Goal: Task Accomplishment & Management: Complete application form

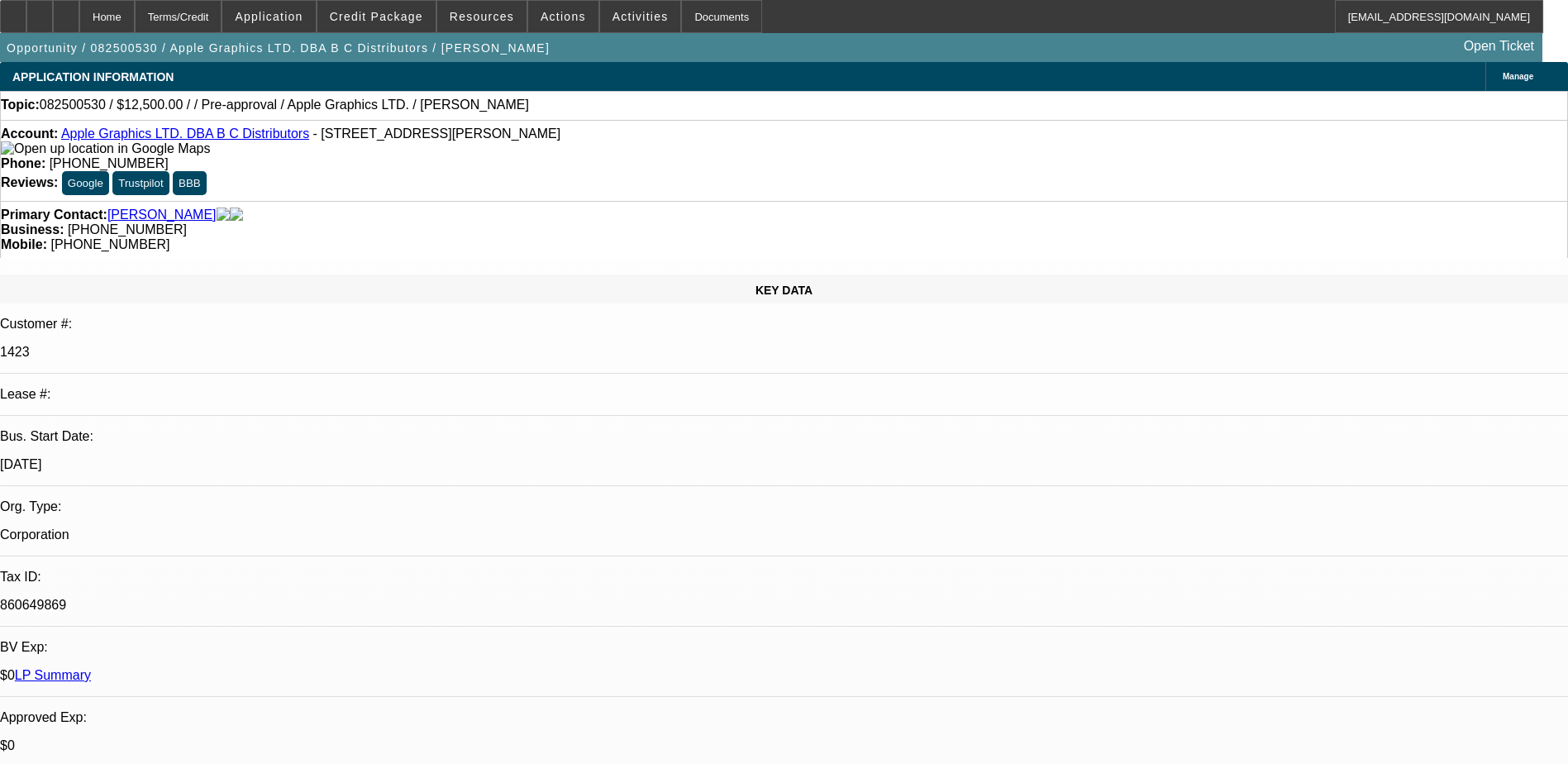
select select "0"
select select "2"
select select "0.1"
select select "4"
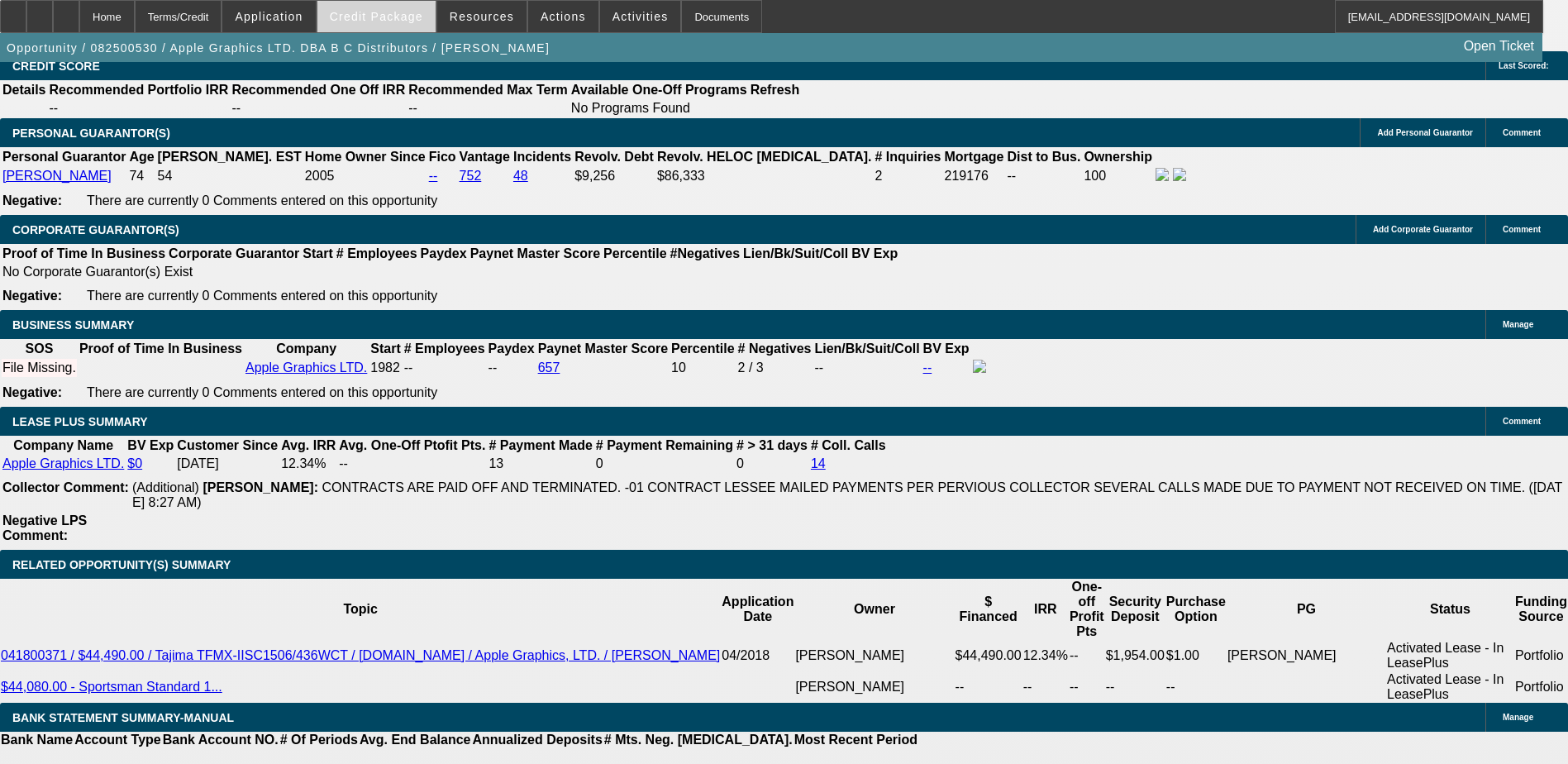
scroll to position [2480, 0]
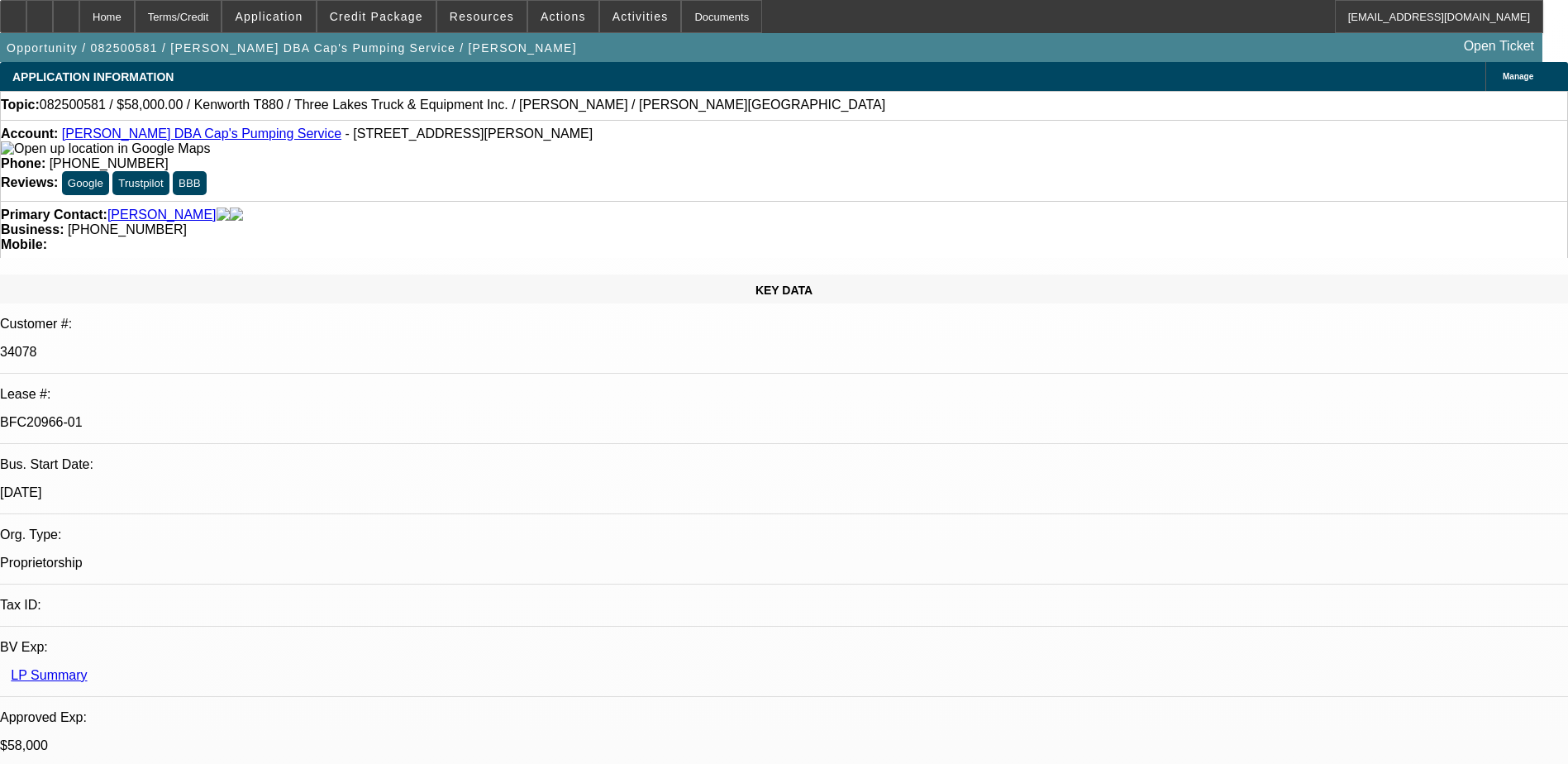
select select "0"
select select "9"
select select "0"
select select "6"
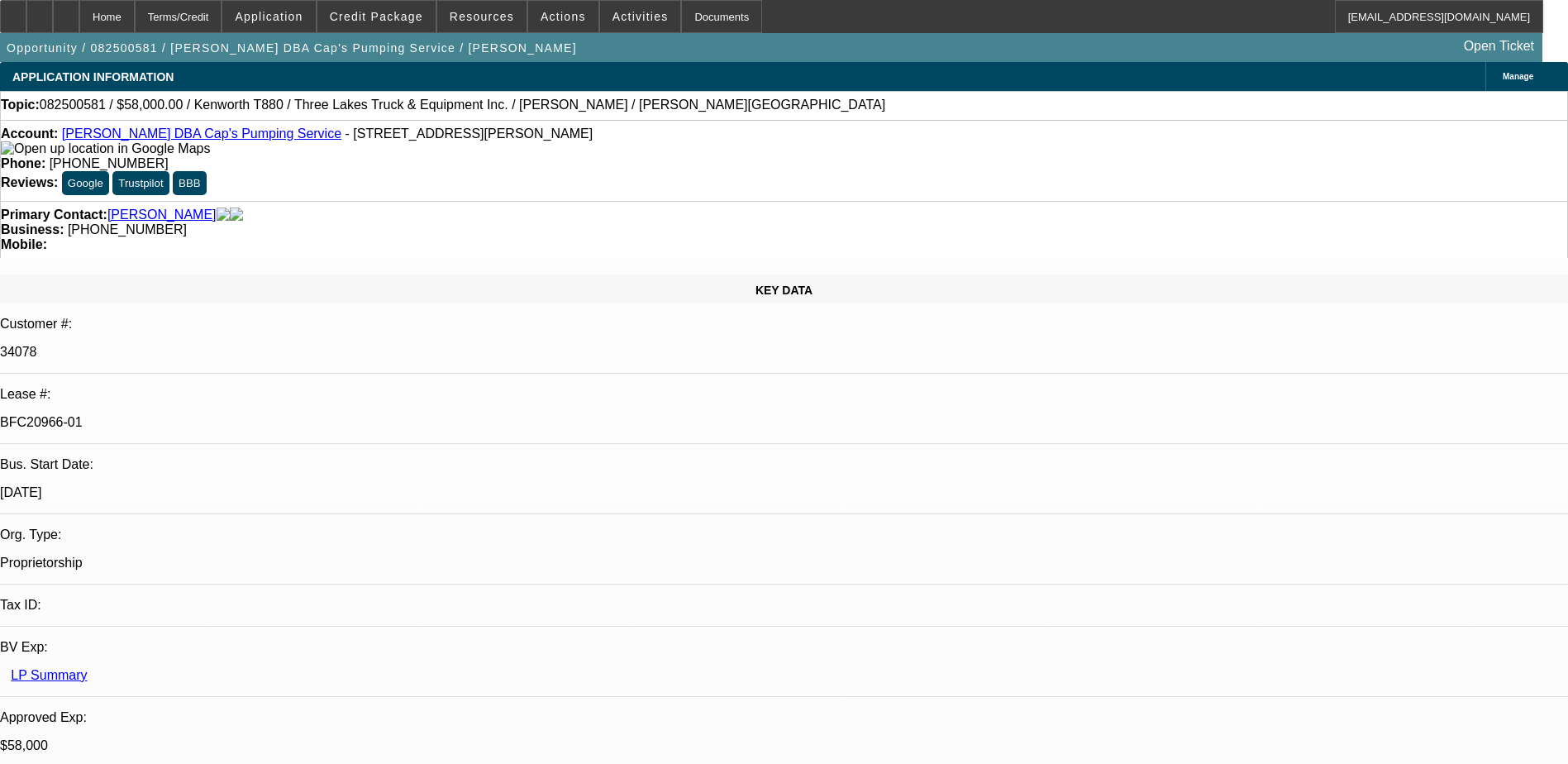
select select "0"
select select "9"
select select "0"
select select "6"
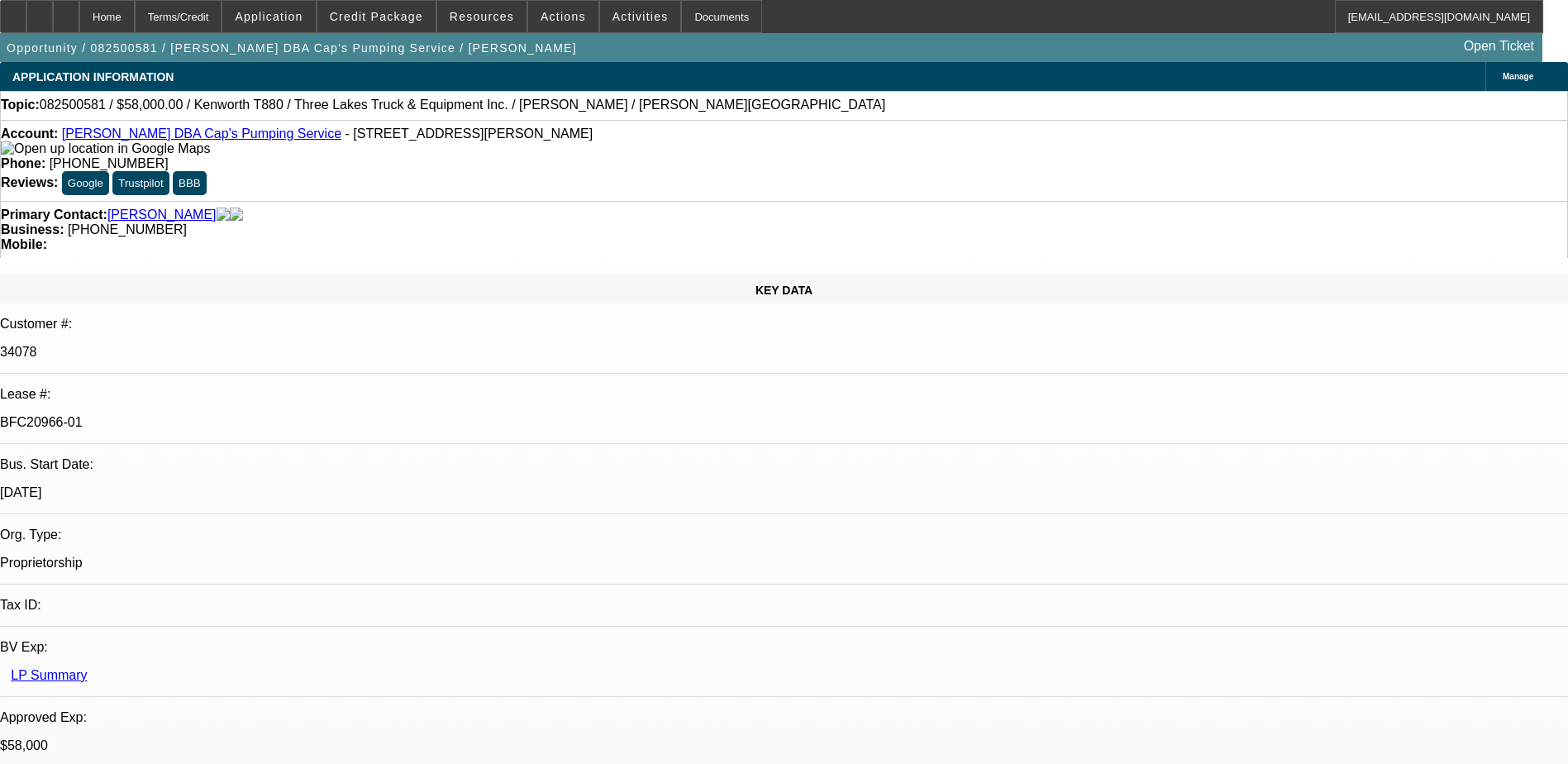
select select "0"
select select "9"
select select "0.1"
select select "4"
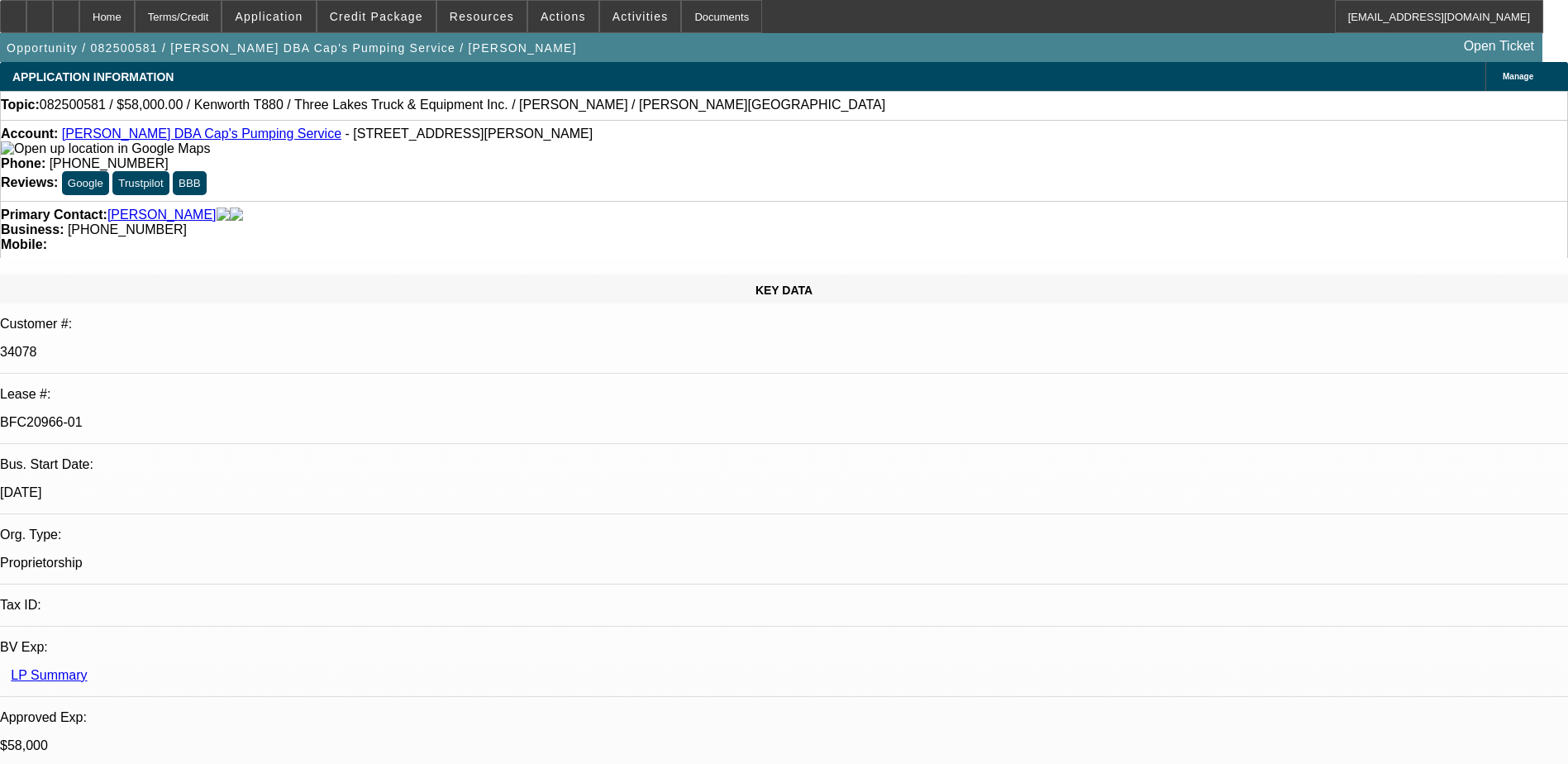
select select "0"
select select "0.1"
select select "4"
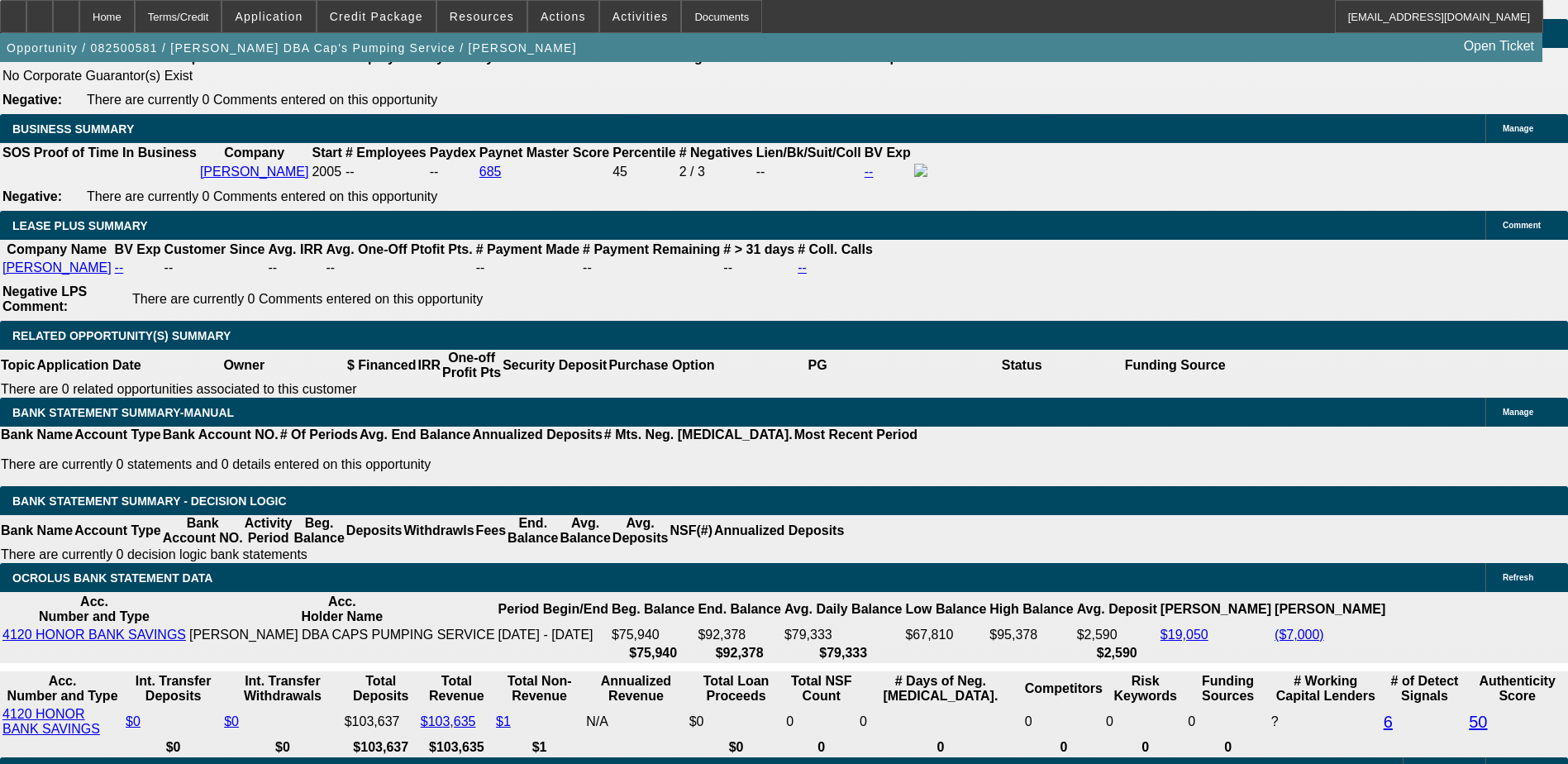
scroll to position [2810, 0]
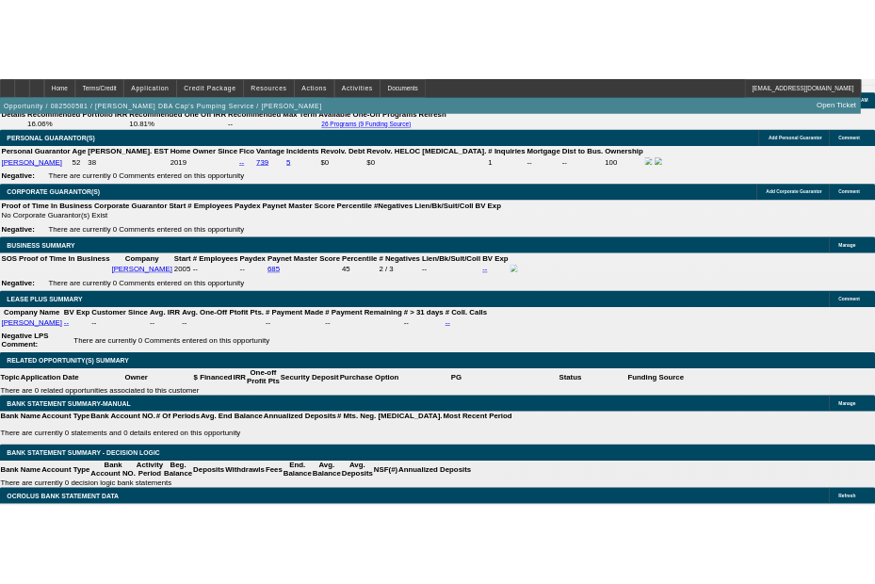
scroll to position [3200, 0]
